Goal: Transaction & Acquisition: Purchase product/service

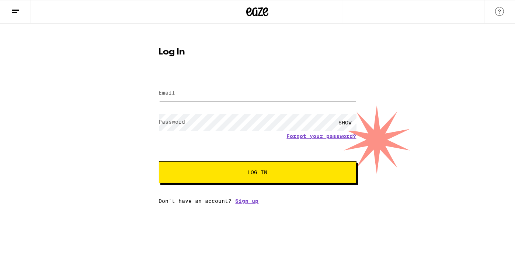
type input "[EMAIL_ADDRESS][DOMAIN_NAME]"
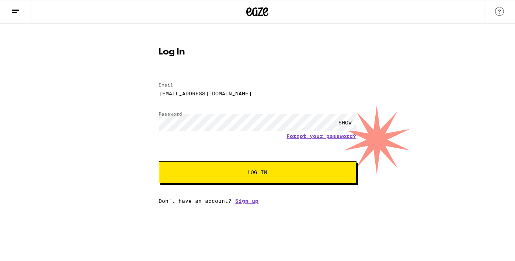
click at [251, 173] on span "Log In" at bounding box center [258, 172] width 20 height 5
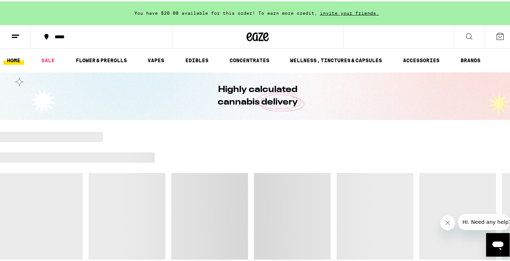
click at [81, 41] on button "*****" at bounding box center [101, 35] width 141 height 22
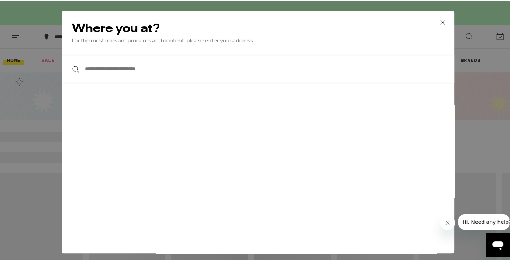
click at [122, 66] on input "**********" at bounding box center [258, 67] width 392 height 28
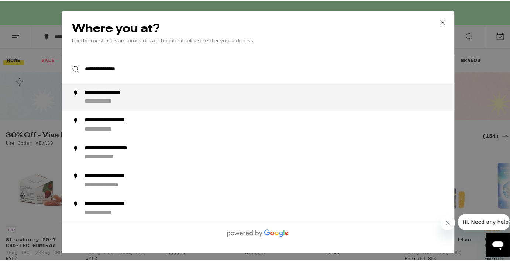
click at [134, 91] on div "**********" at bounding box center [272, 96] width 376 height 16
type input "**********"
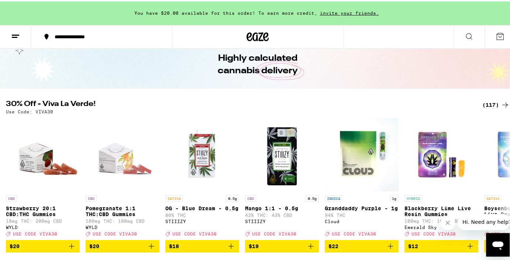
scroll to position [26, 0]
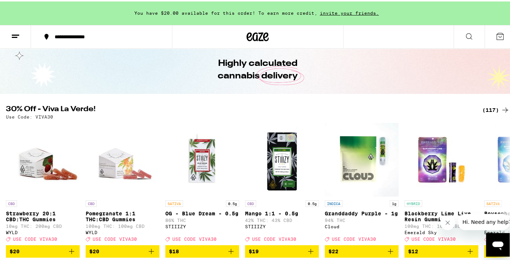
click at [488, 107] on div "(117)" at bounding box center [495, 108] width 27 height 9
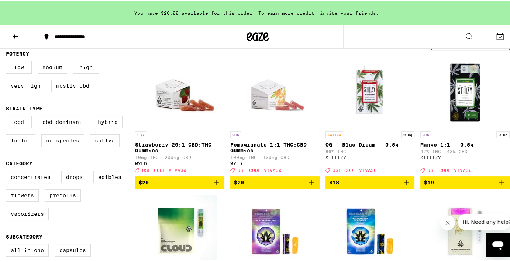
scroll to position [78, 0]
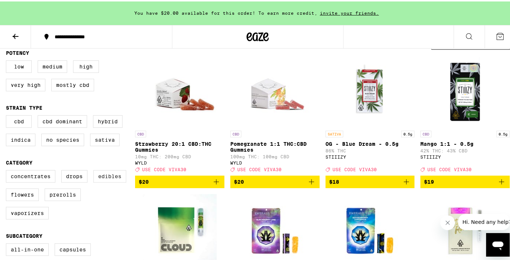
click at [98, 178] on label "Edibles" at bounding box center [109, 175] width 33 height 13
click at [8, 170] on input "Edibles" at bounding box center [7, 170] width 0 height 0
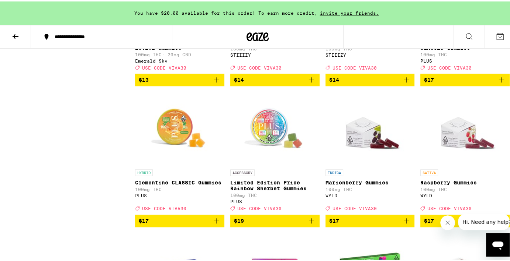
scroll to position [739, 0]
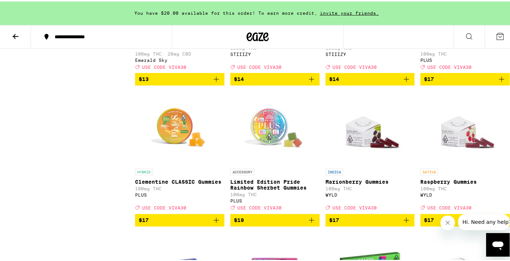
click at [139, 196] on div "PLUS" at bounding box center [179, 193] width 89 height 5
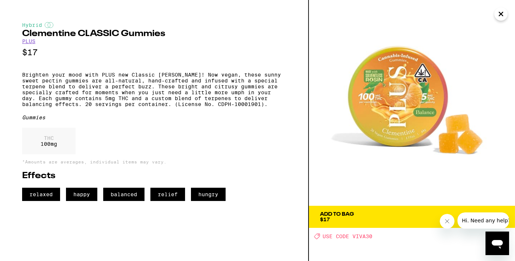
click at [499, 17] on icon "Close" at bounding box center [501, 13] width 9 height 11
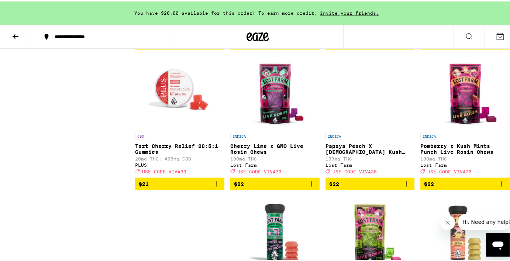
scroll to position [1437, 0]
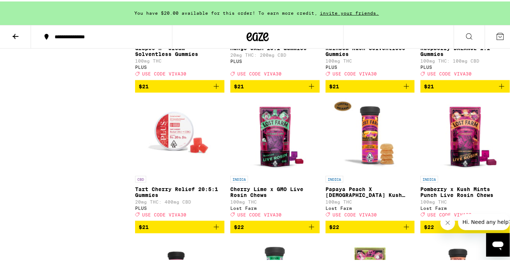
click at [171, 148] on img "Open page for Tart Cherry Relief 20:5:1 Gummies from PLUS" at bounding box center [180, 134] width 74 height 74
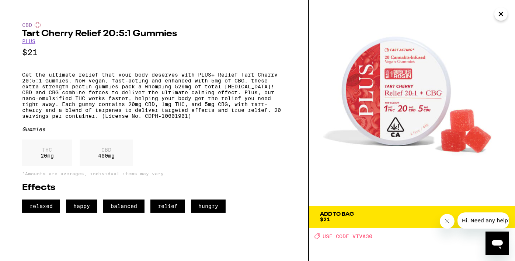
click at [499, 16] on icon "Close" at bounding box center [501, 13] width 9 height 11
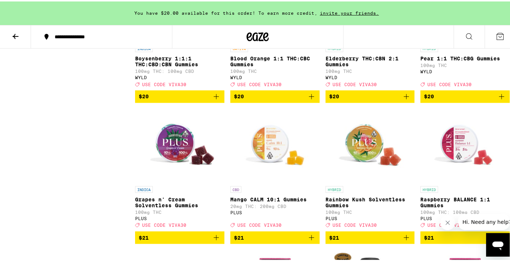
scroll to position [1282, 0]
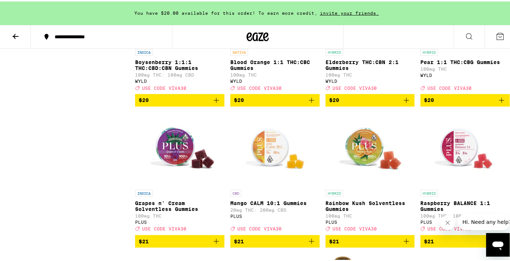
click at [436, 147] on img "Open page for Raspberry BALANCE 1:1 Gummies from PLUS" at bounding box center [465, 148] width 74 height 74
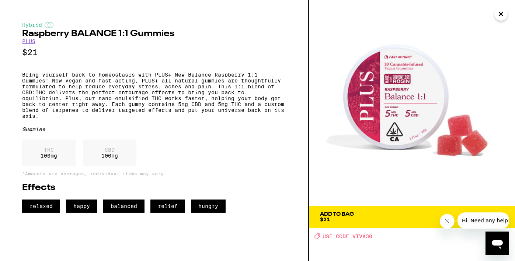
click at [448, 223] on icon "Close message from company" at bounding box center [447, 221] width 4 height 4
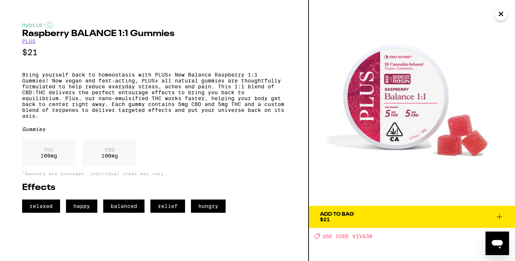
click at [502, 218] on icon at bounding box center [499, 217] width 9 height 9
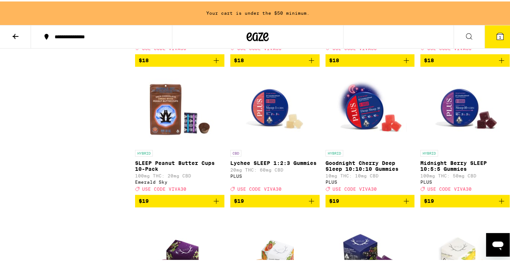
scroll to position [1040, 0]
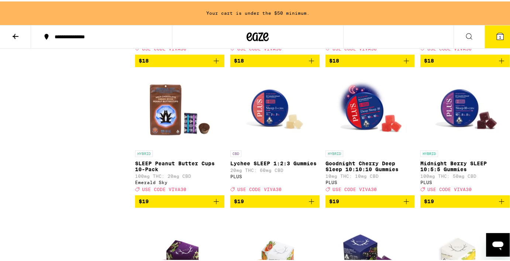
click at [358, 119] on img "Open page for Goodnight Cherry Deep Sleep 10:10:10 Gummies from PLUS" at bounding box center [370, 109] width 74 height 74
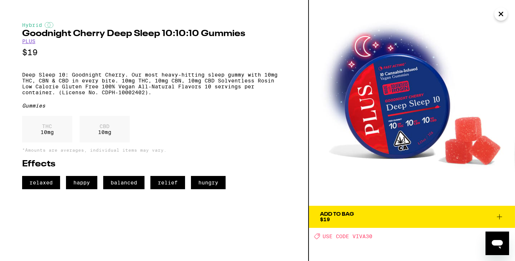
click at [503, 15] on icon "Close" at bounding box center [501, 13] width 9 height 11
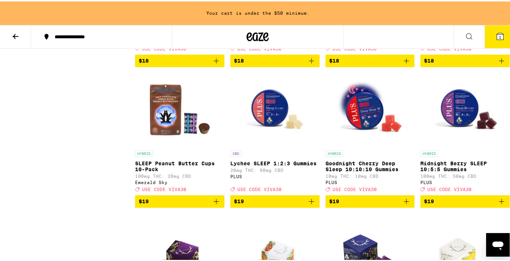
click at [111, 208] on div "Clear 1 filter Potency Low Medium High Very High Mostly CBD Strain Type CBD CBD…" at bounding box center [70, 134] width 129 height 2130
click at [349, 117] on img "Open page for Goodnight Cherry Deep Sleep 10:10:10 Gummies from PLUS" at bounding box center [370, 109] width 74 height 74
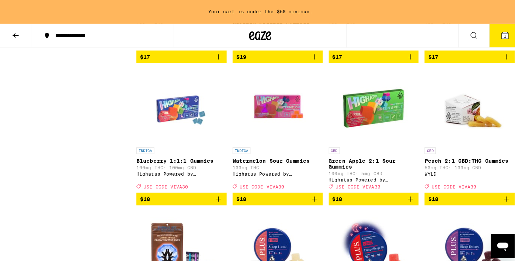
scroll to position [902, 0]
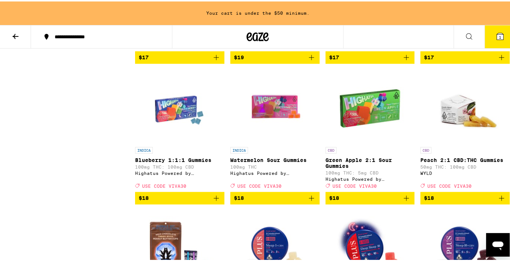
click at [274, 115] on img "Open page for Watermelon Sour Gummies from Highatus Powered by Cannabiotix" at bounding box center [275, 105] width 74 height 74
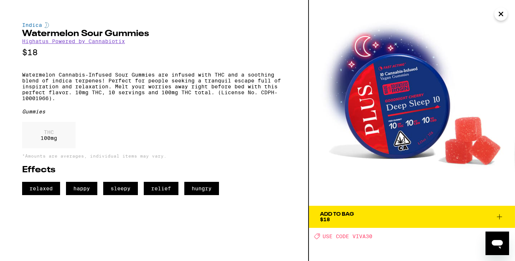
click at [499, 12] on icon "Close" at bounding box center [501, 13] width 9 height 11
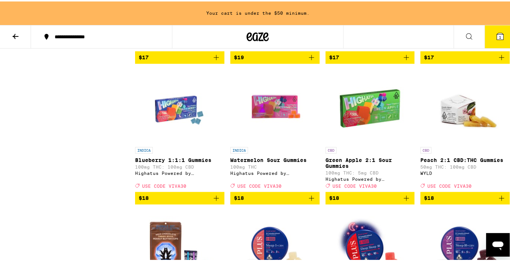
click at [278, 103] on img "Open page for Watermelon Sour Gummies from Highatus Powered by Cannabiotix" at bounding box center [275, 105] width 74 height 74
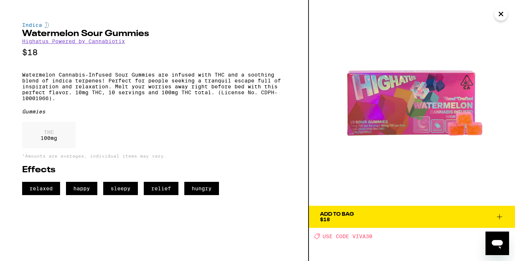
click at [403, 112] on img at bounding box center [412, 103] width 206 height 206
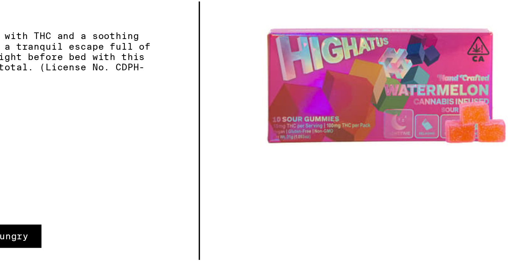
scroll to position [902, 0]
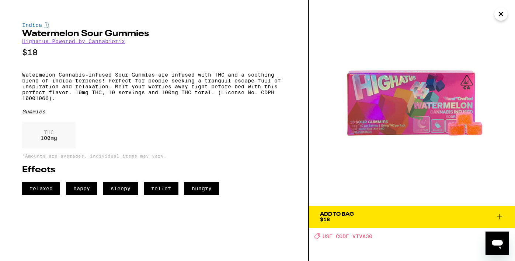
click at [502, 15] on icon "Close" at bounding box center [501, 14] width 4 height 4
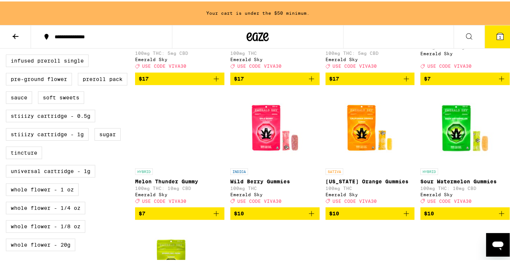
scroll to position [323, 0]
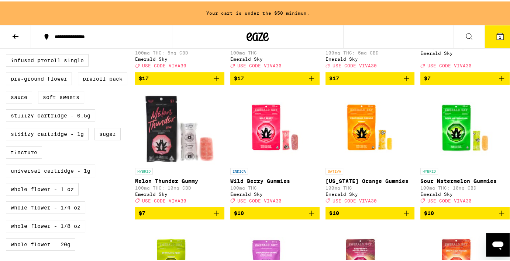
click at [402, 215] on icon "Add to bag" at bounding box center [406, 212] width 9 height 9
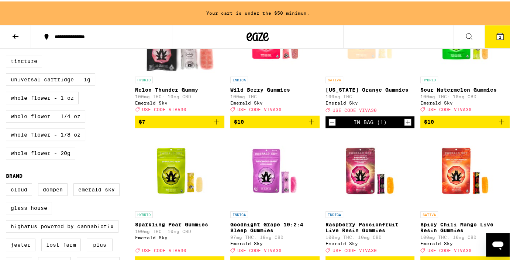
scroll to position [412, 0]
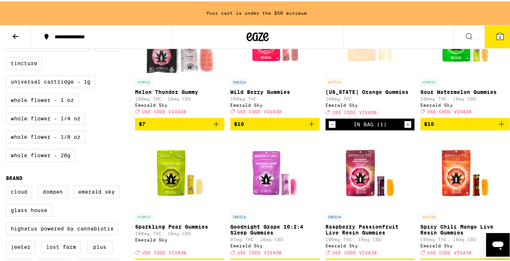
click at [309, 125] on icon "Add to bag" at bounding box center [311, 122] width 5 height 5
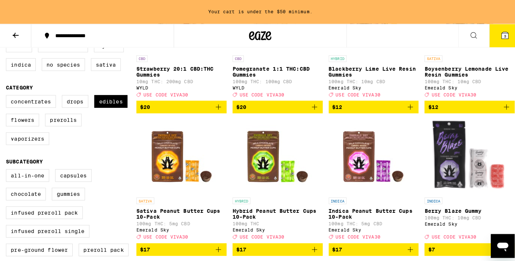
scroll to position [129, 0]
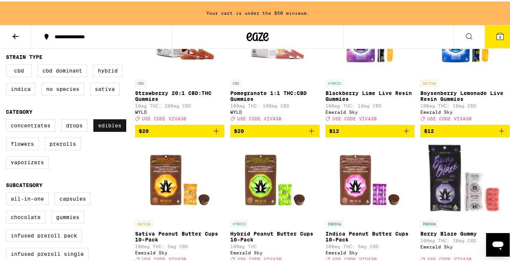
click at [93, 127] on label "Edibles" at bounding box center [109, 124] width 33 height 13
click at [8, 119] on input "Edibles" at bounding box center [7, 119] width 0 height 0
checkbox input "false"
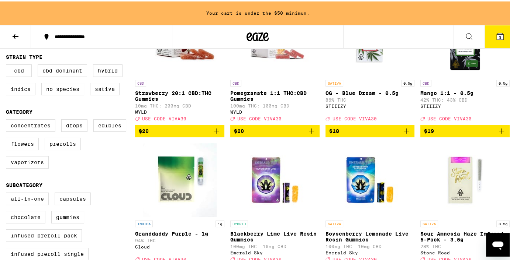
click at [27, 191] on label "All-In-One" at bounding box center [27, 197] width 43 height 13
click at [8, 193] on input "All-In-One" at bounding box center [7, 193] width 0 height 0
checkbox input "true"
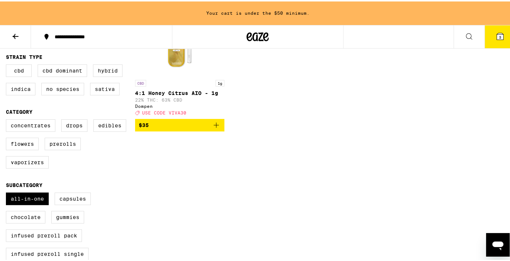
click at [488, 37] on button "3" at bounding box center [499, 35] width 31 height 23
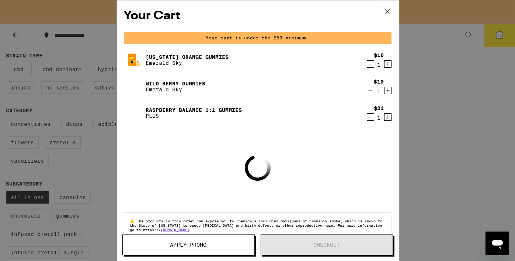
click at [385, 113] on icon "Increment" at bounding box center [388, 117] width 7 height 9
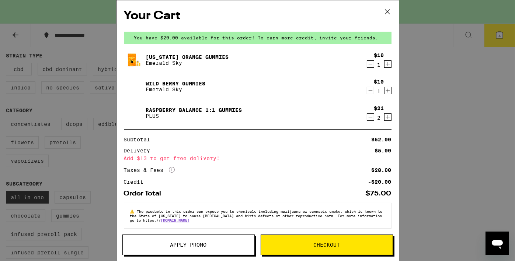
click at [201, 245] on span "Apply Promo" at bounding box center [188, 245] width 37 height 5
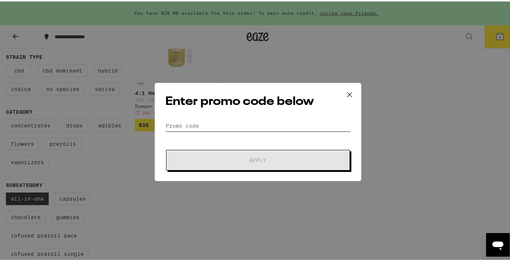
click at [202, 119] on input "Promo Code" at bounding box center [257, 124] width 185 height 11
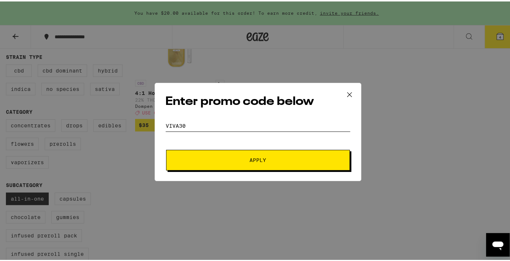
type input "viva30"
click at [237, 159] on span "Apply" at bounding box center [257, 158] width 133 height 5
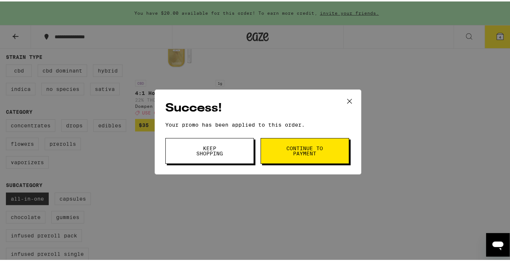
click at [349, 100] on icon at bounding box center [349, 99] width 11 height 11
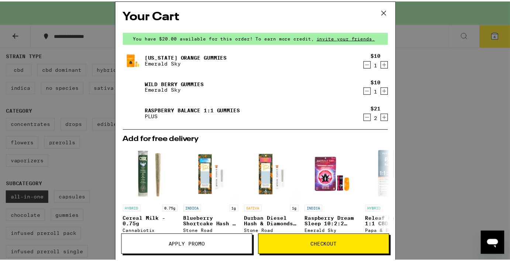
scroll to position [145, 0]
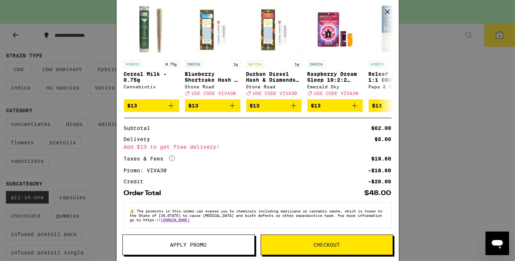
click at [390, 10] on icon at bounding box center [387, 11] width 11 height 11
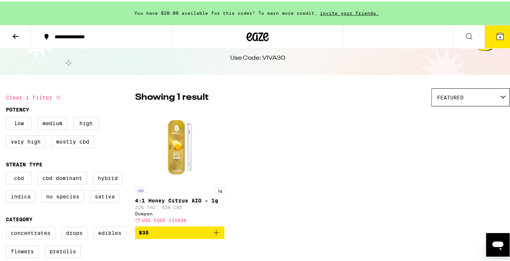
scroll to position [21, 0]
